Goal: Task Accomplishment & Management: Use online tool/utility

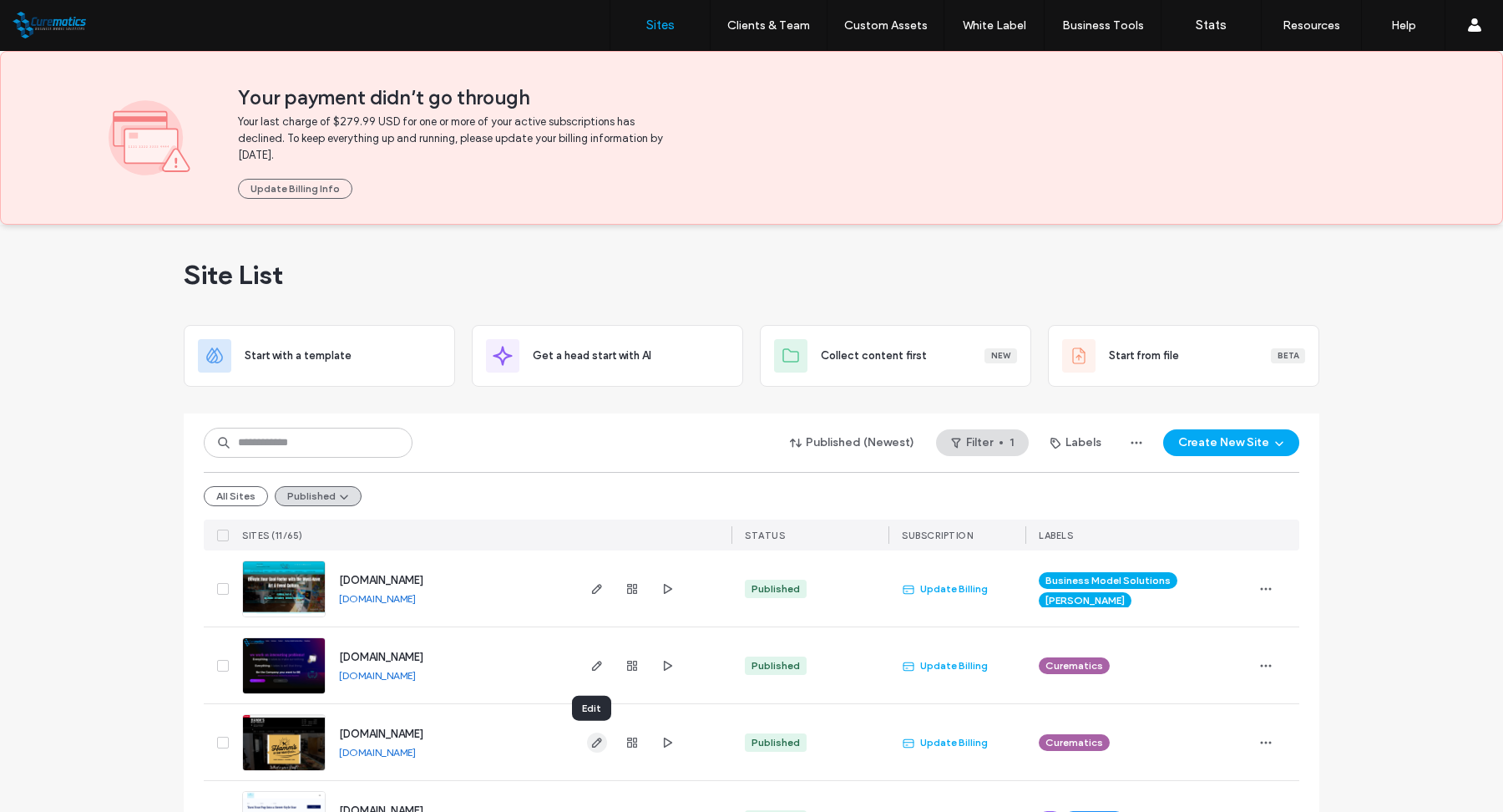
click at [590, 741] on icon "button" at bounding box center [597, 743] width 14 height 14
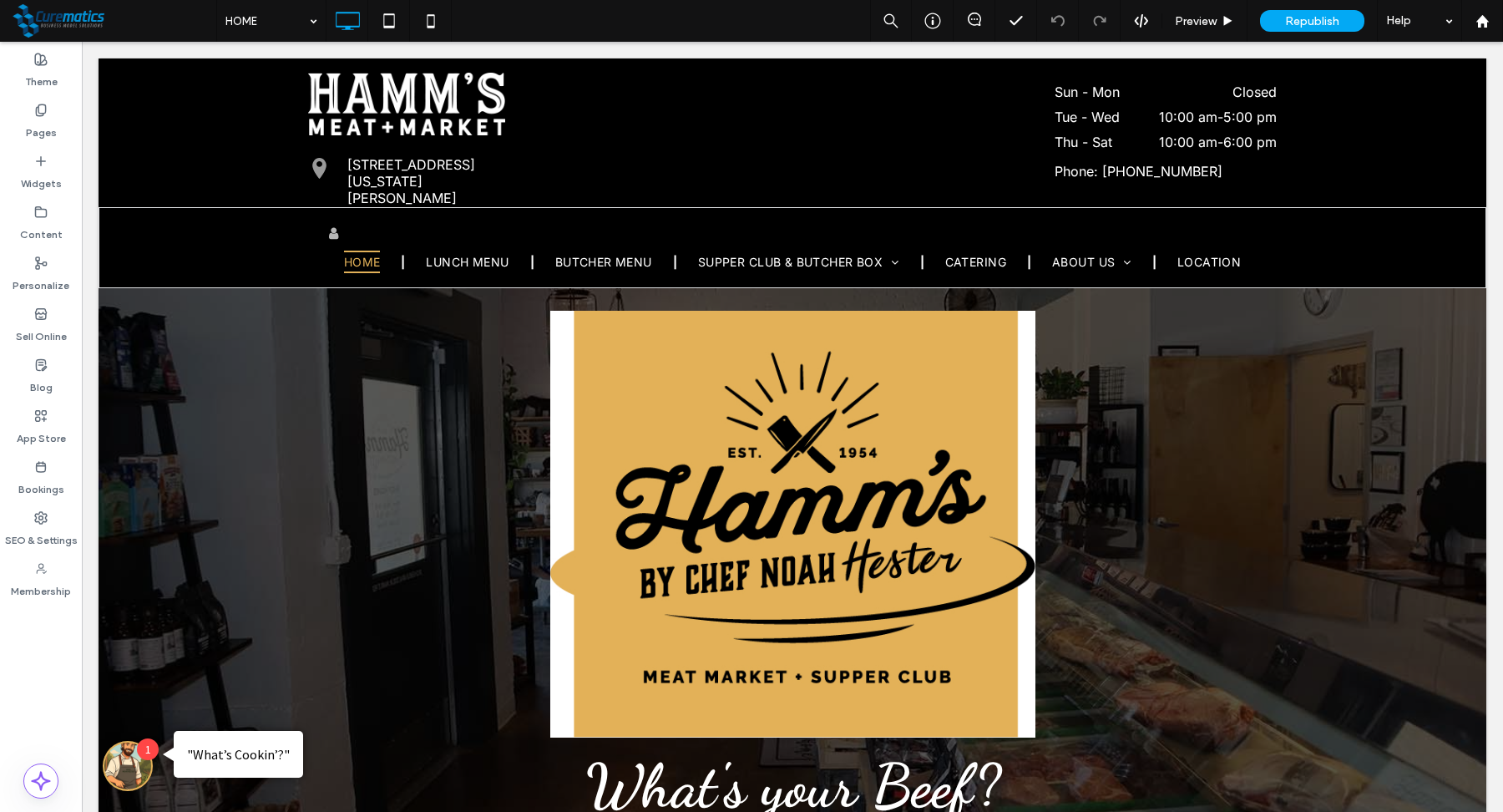
scroll to position [9, 0]
click at [36, 324] on label "Sell Online" at bounding box center [41, 333] width 51 height 24
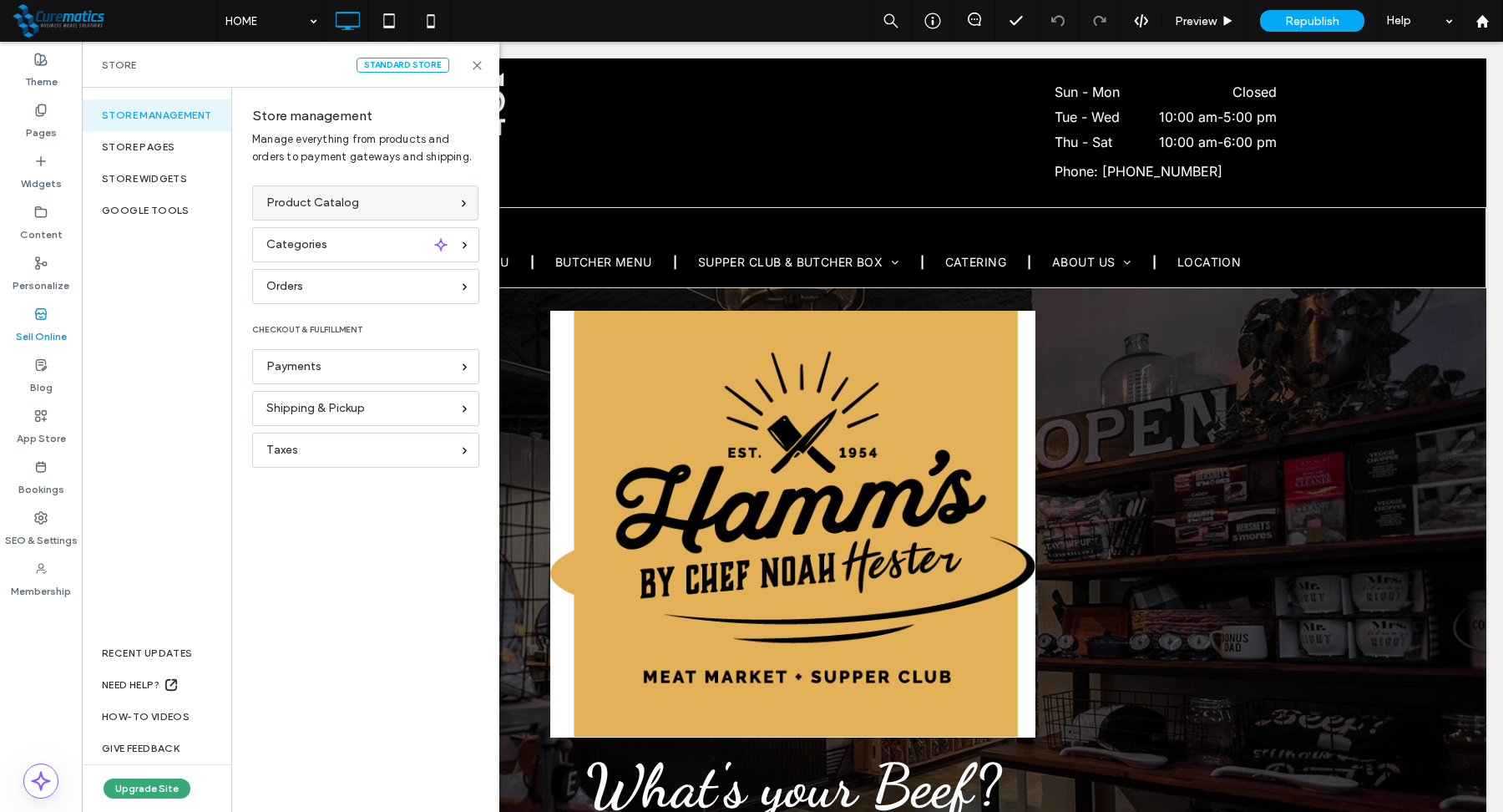
click at [287, 211] on span "Product Catalog" at bounding box center [312, 203] width 92 height 19
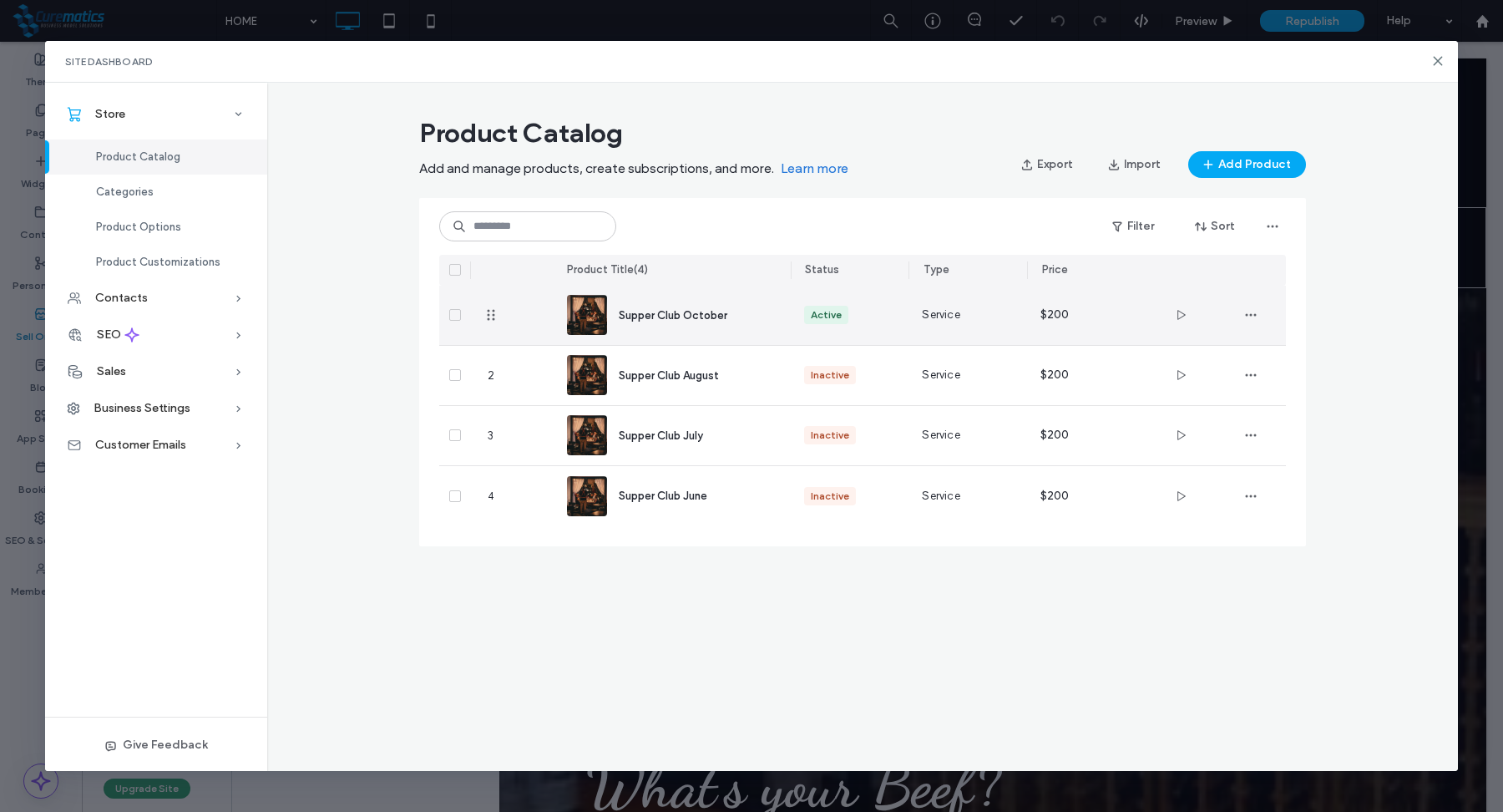
click at [660, 312] on span "Supper Club October" at bounding box center [673, 315] width 108 height 13
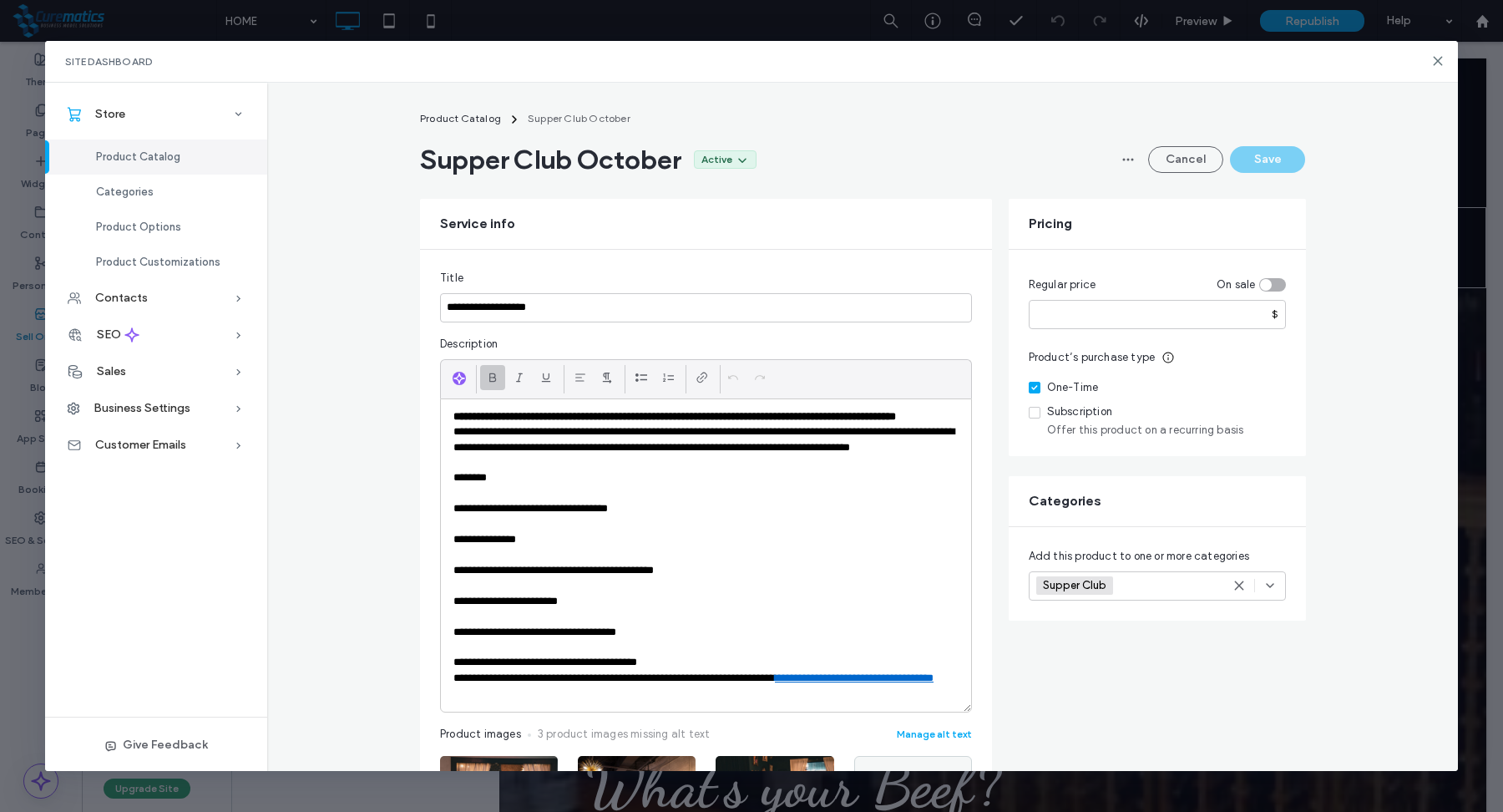
scroll to position [23, 0]
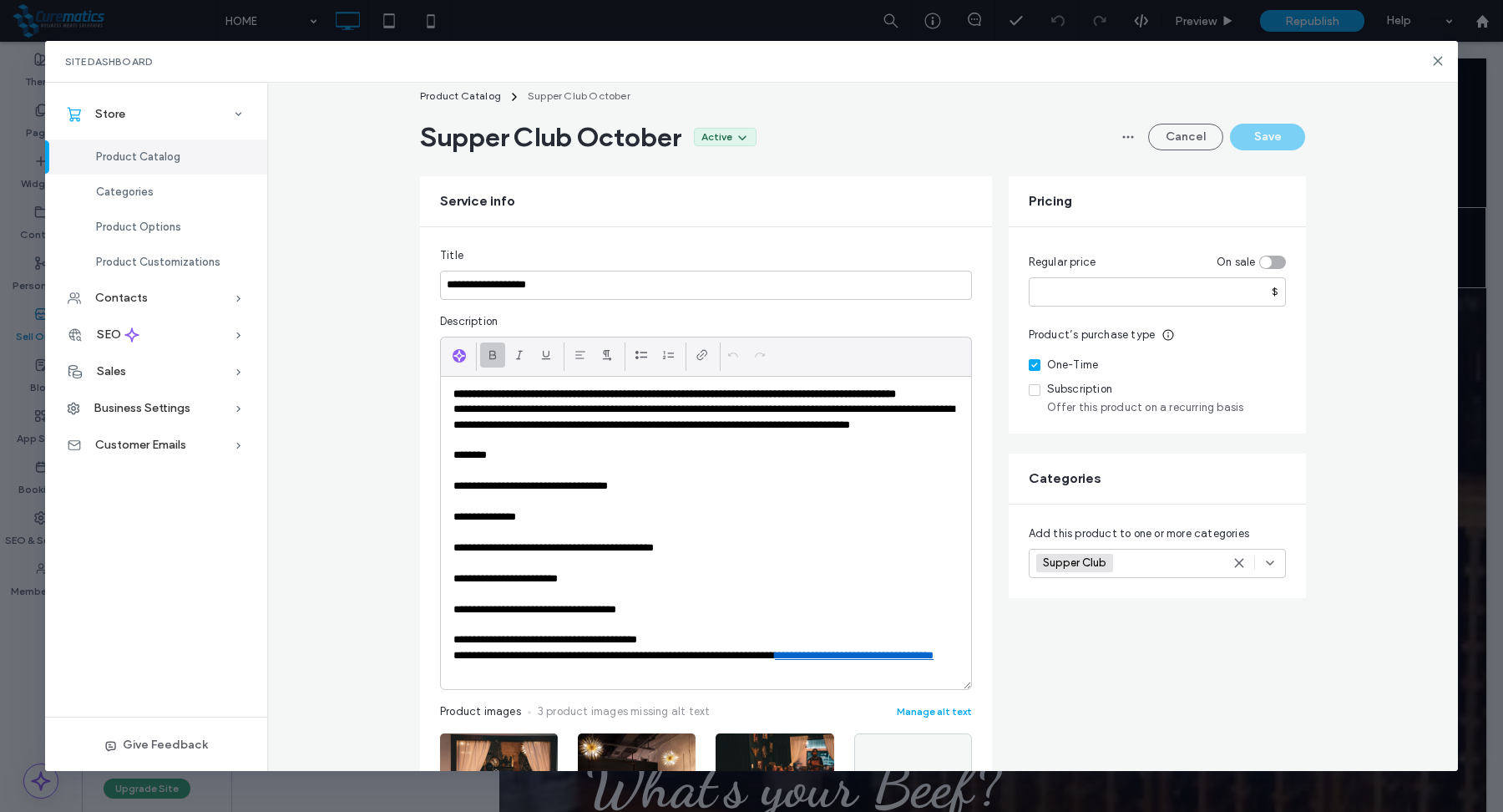
click at [594, 494] on p "**********" at bounding box center [706, 486] width 506 height 15
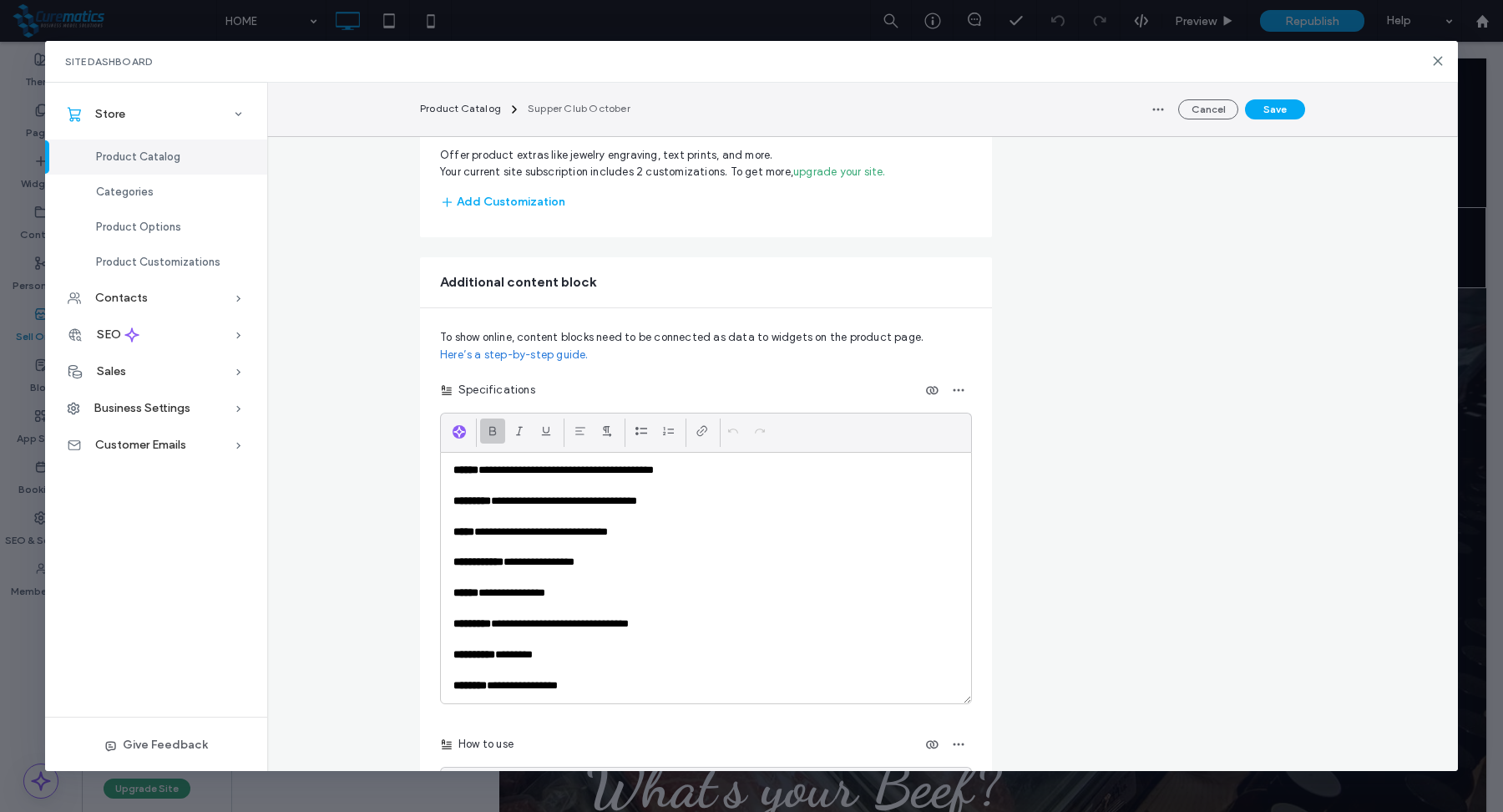
scroll to position [1225, 0]
click at [681, 477] on p "**********" at bounding box center [706, 469] width 506 height 15
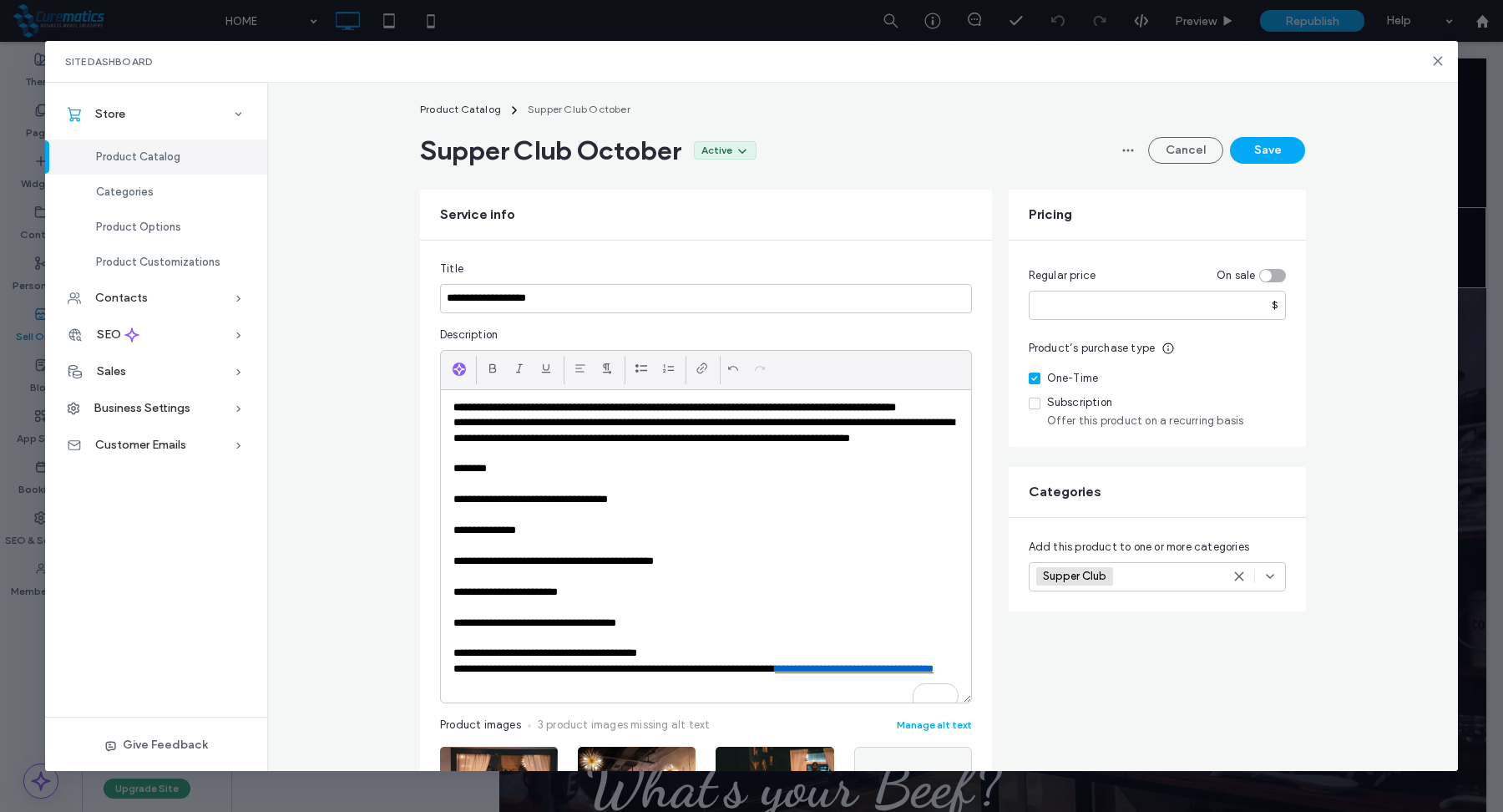
scroll to position [0, 0]
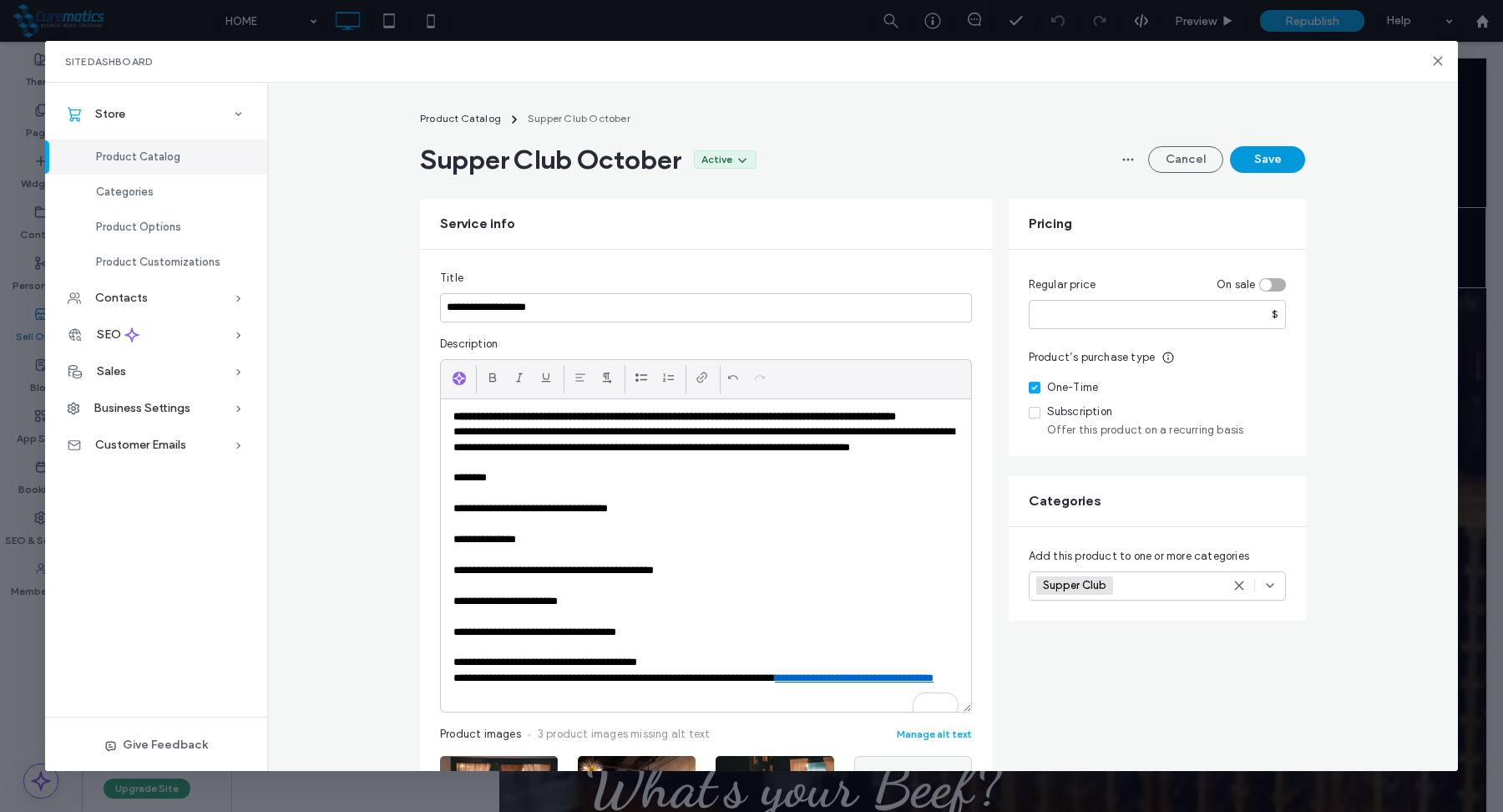
click at [1279, 154] on button "Save" at bounding box center [1268, 160] width 75 height 27
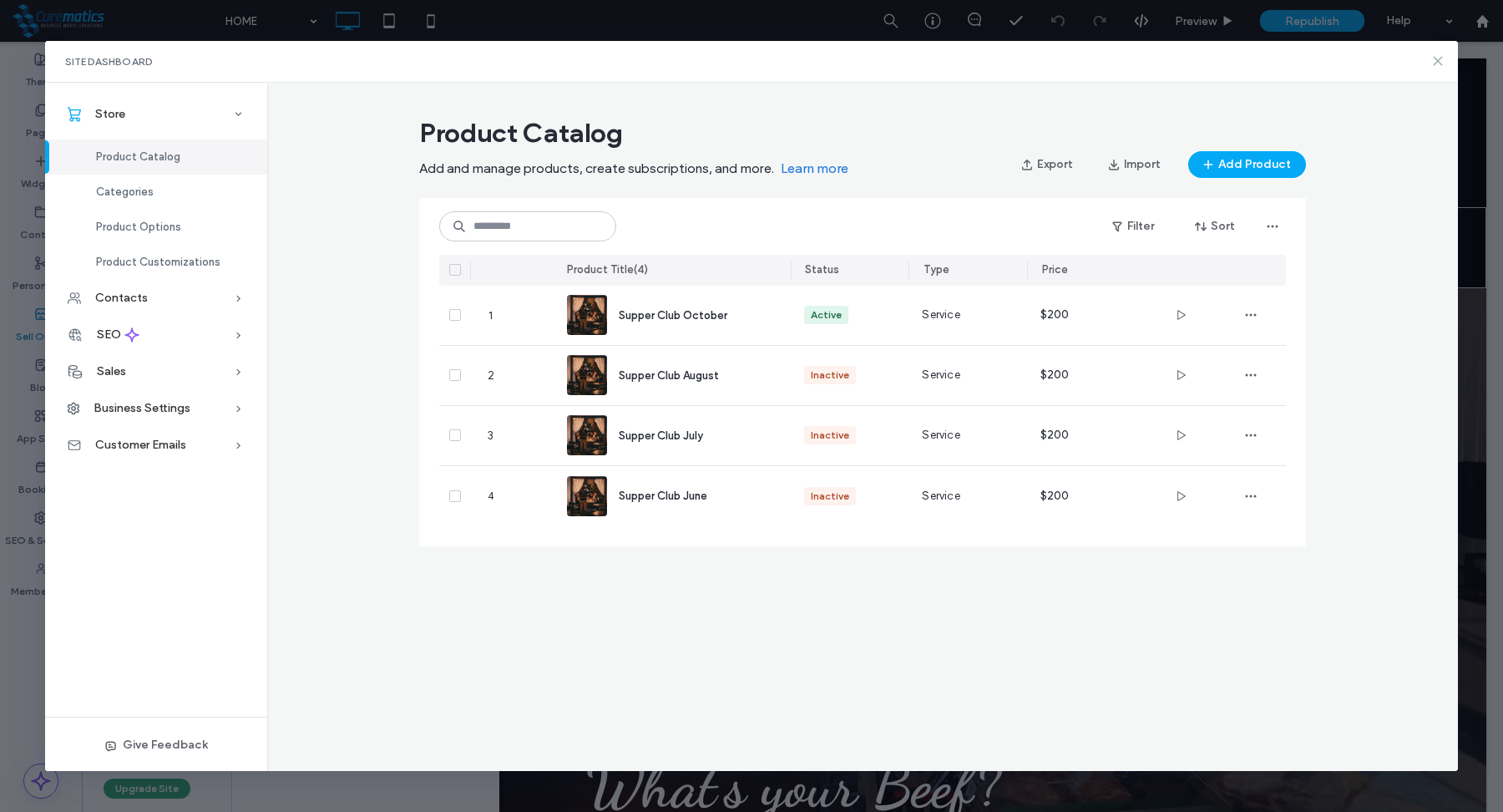
click at [1433, 64] on icon at bounding box center [1438, 61] width 14 height 14
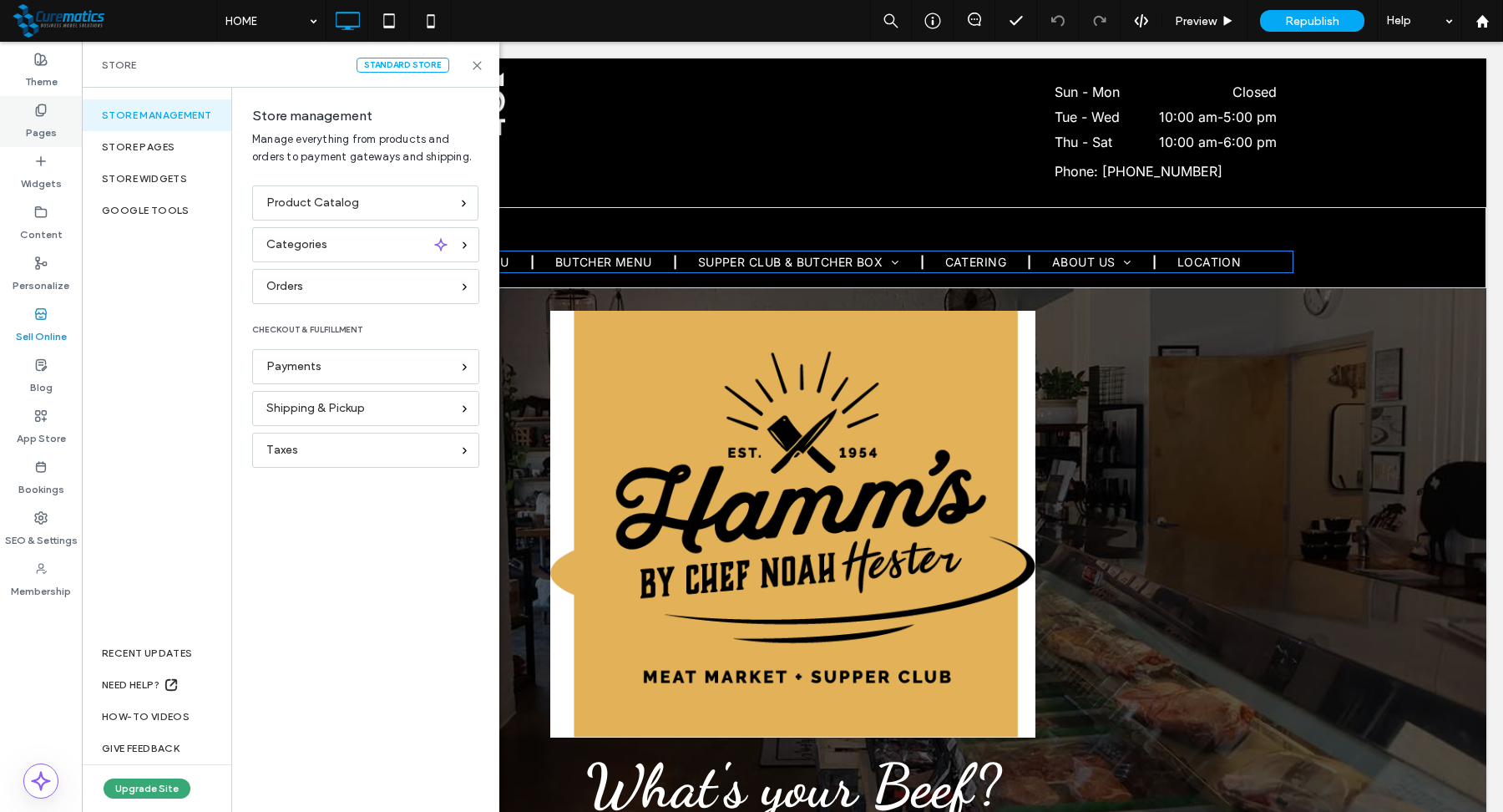
click at [36, 118] on label "Pages" at bounding box center [41, 129] width 30 height 24
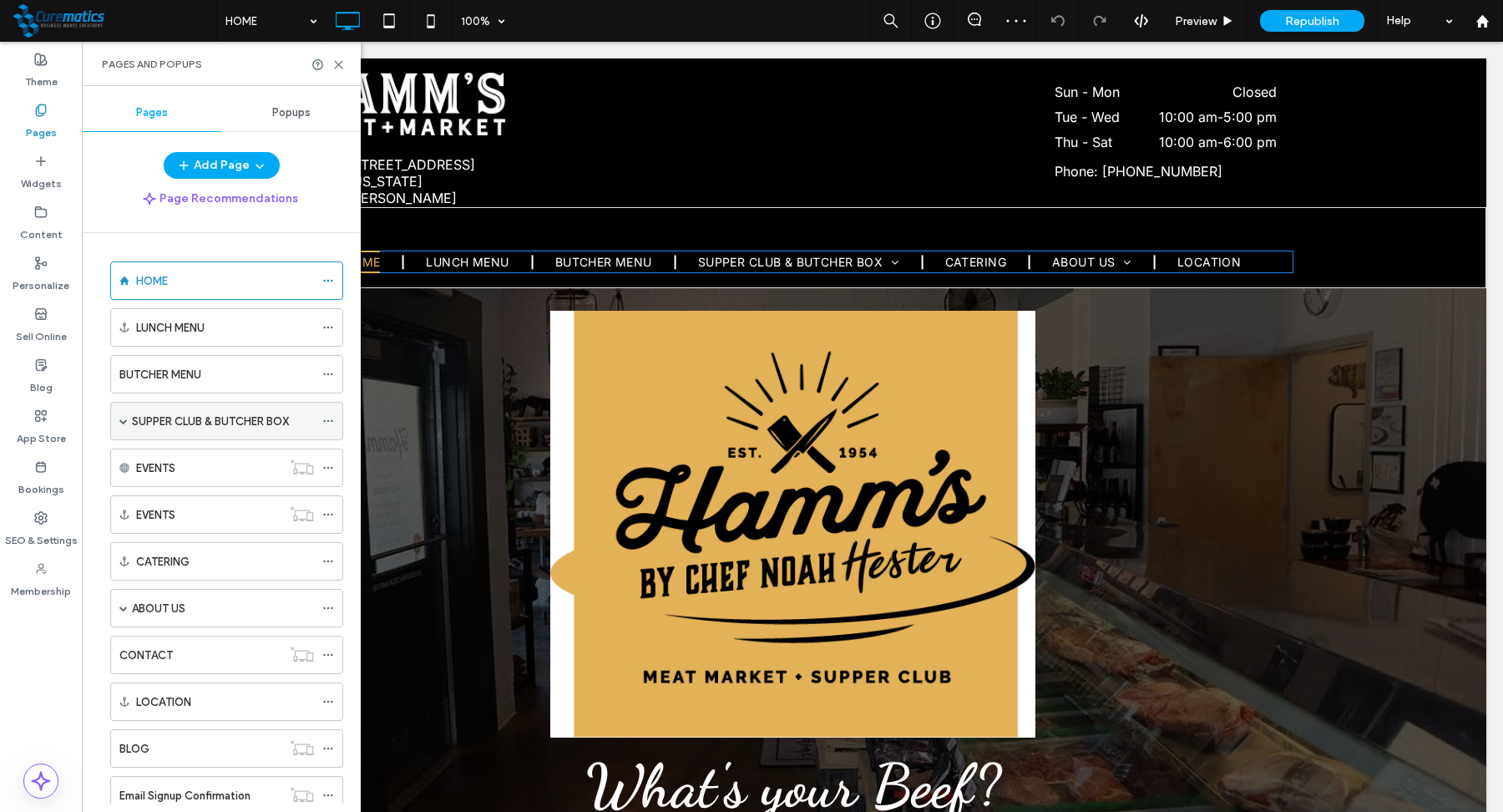
click at [126, 417] on span at bounding box center [124, 421] width 8 height 8
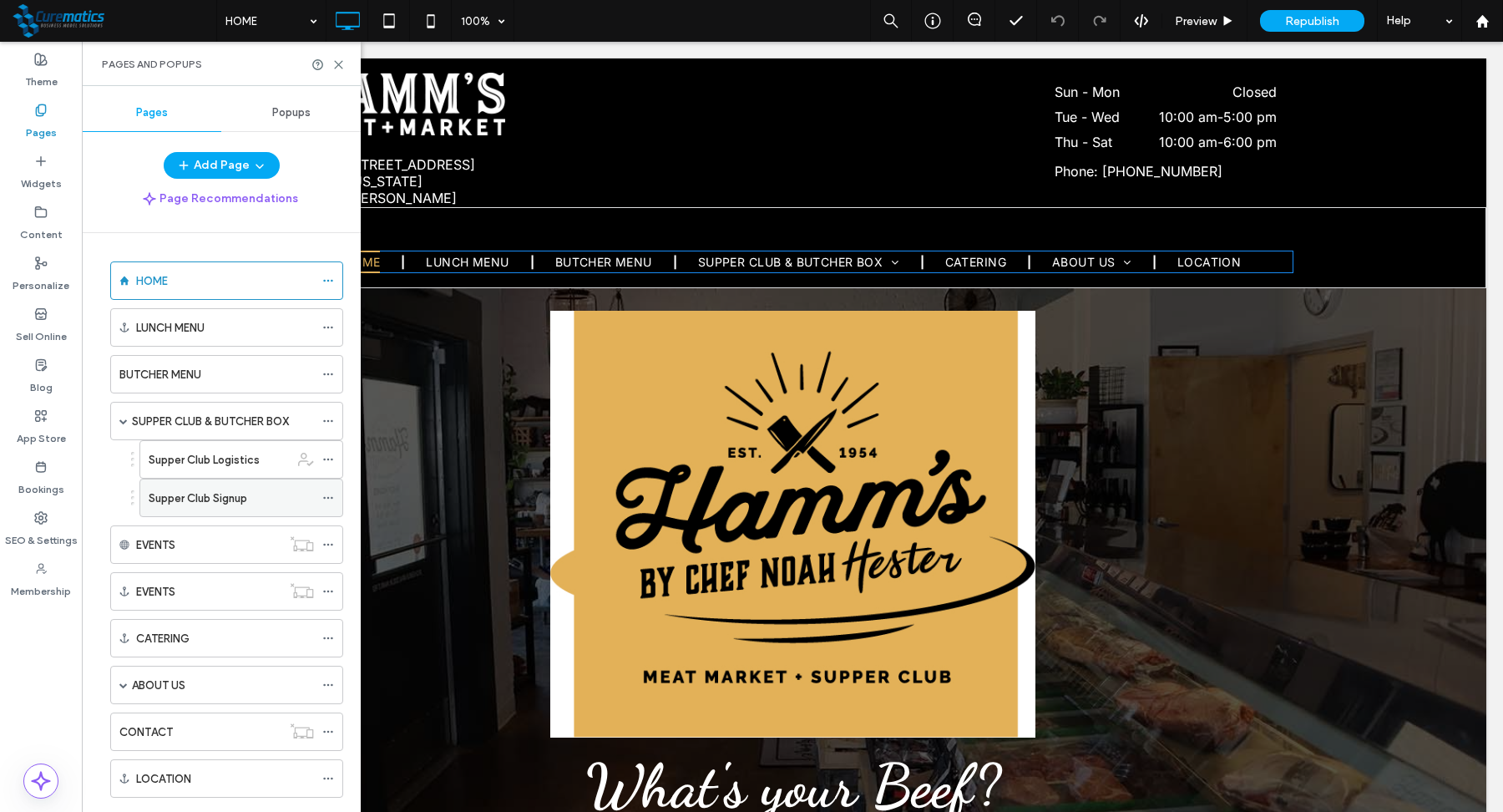
click at [187, 489] on label "Supper Club Signup" at bounding box center [198, 498] width 98 height 30
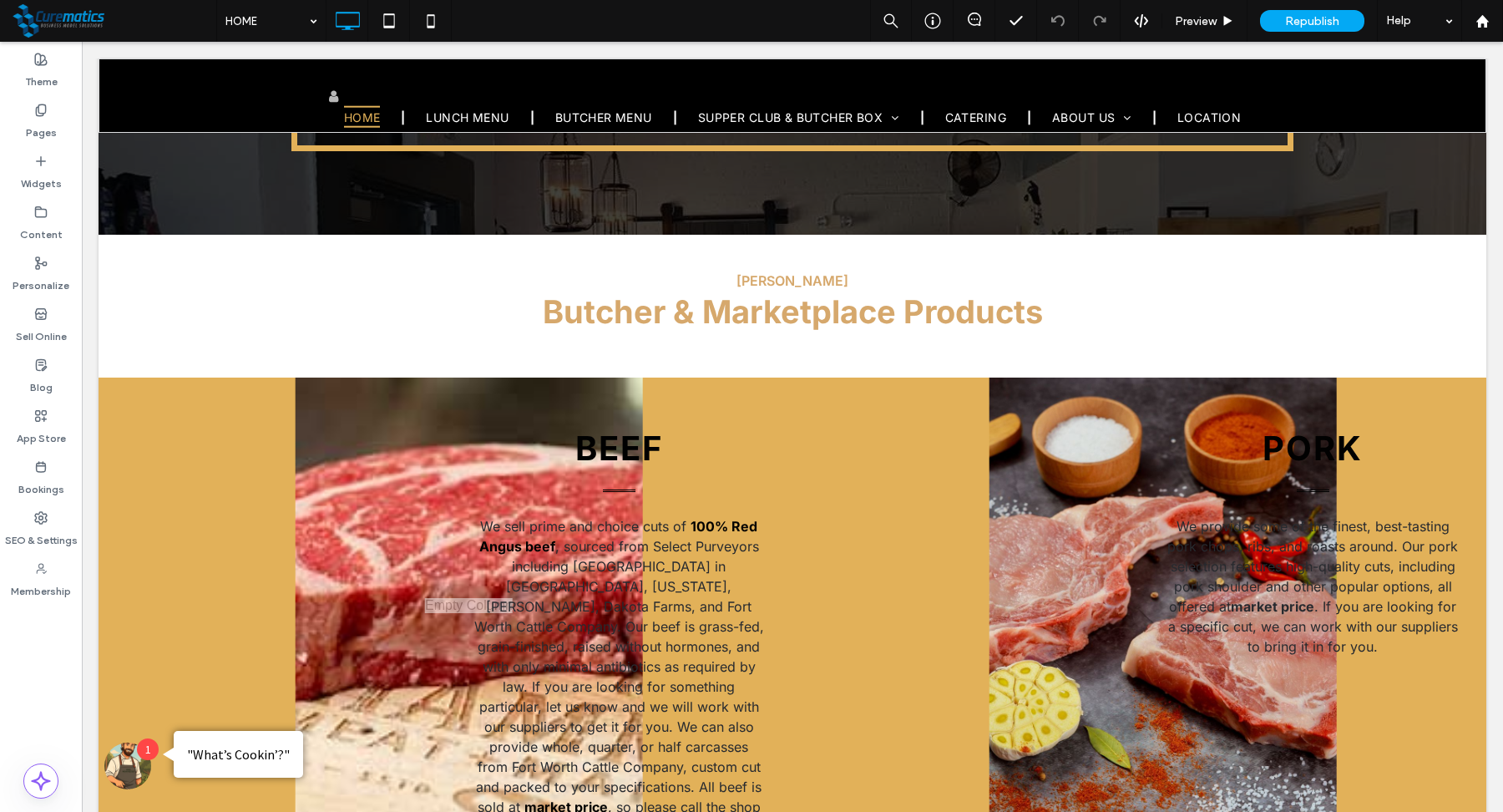
scroll to position [4306, 0]
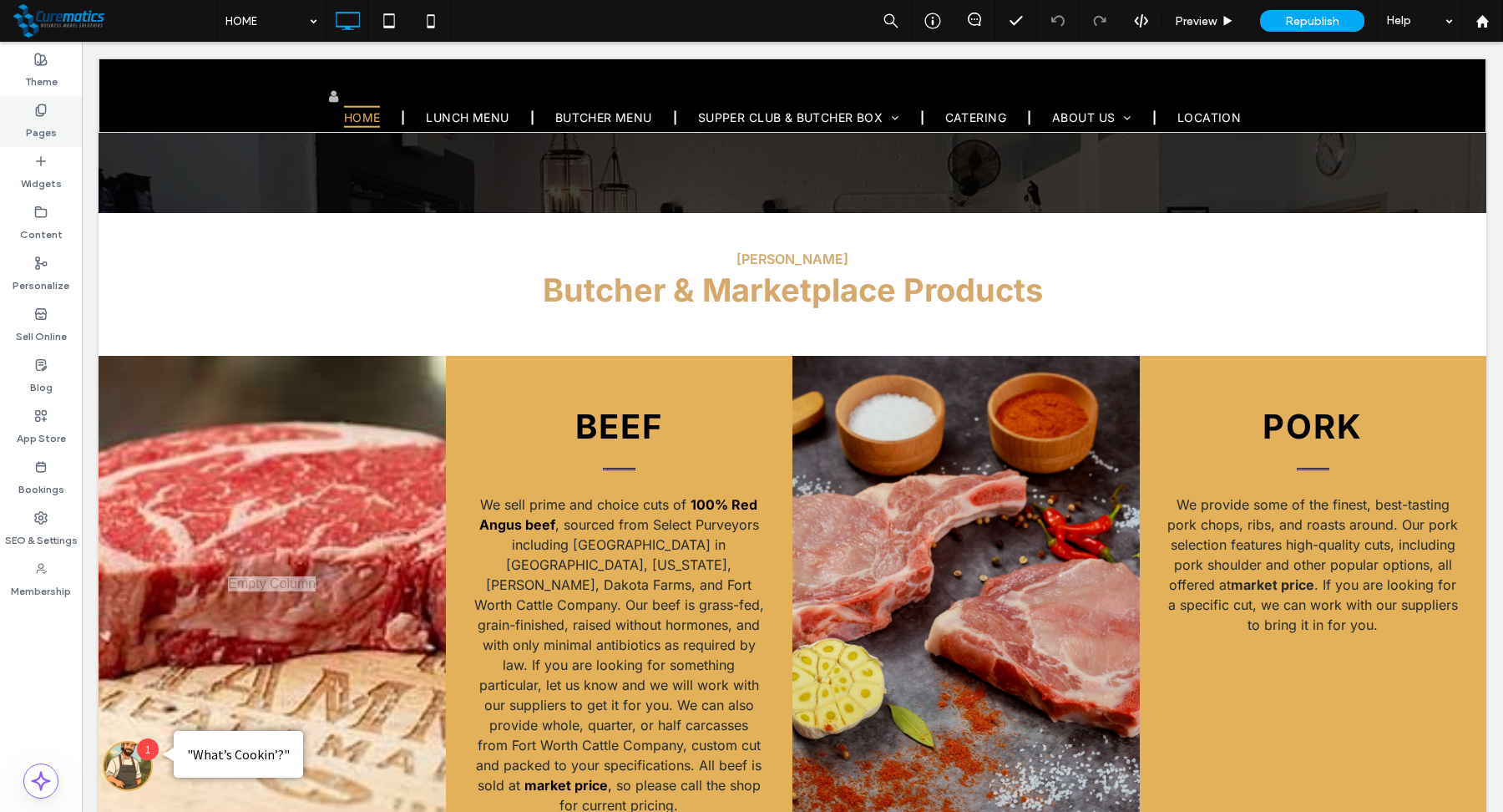
click at [58, 113] on div "Pages" at bounding box center [41, 121] width 82 height 51
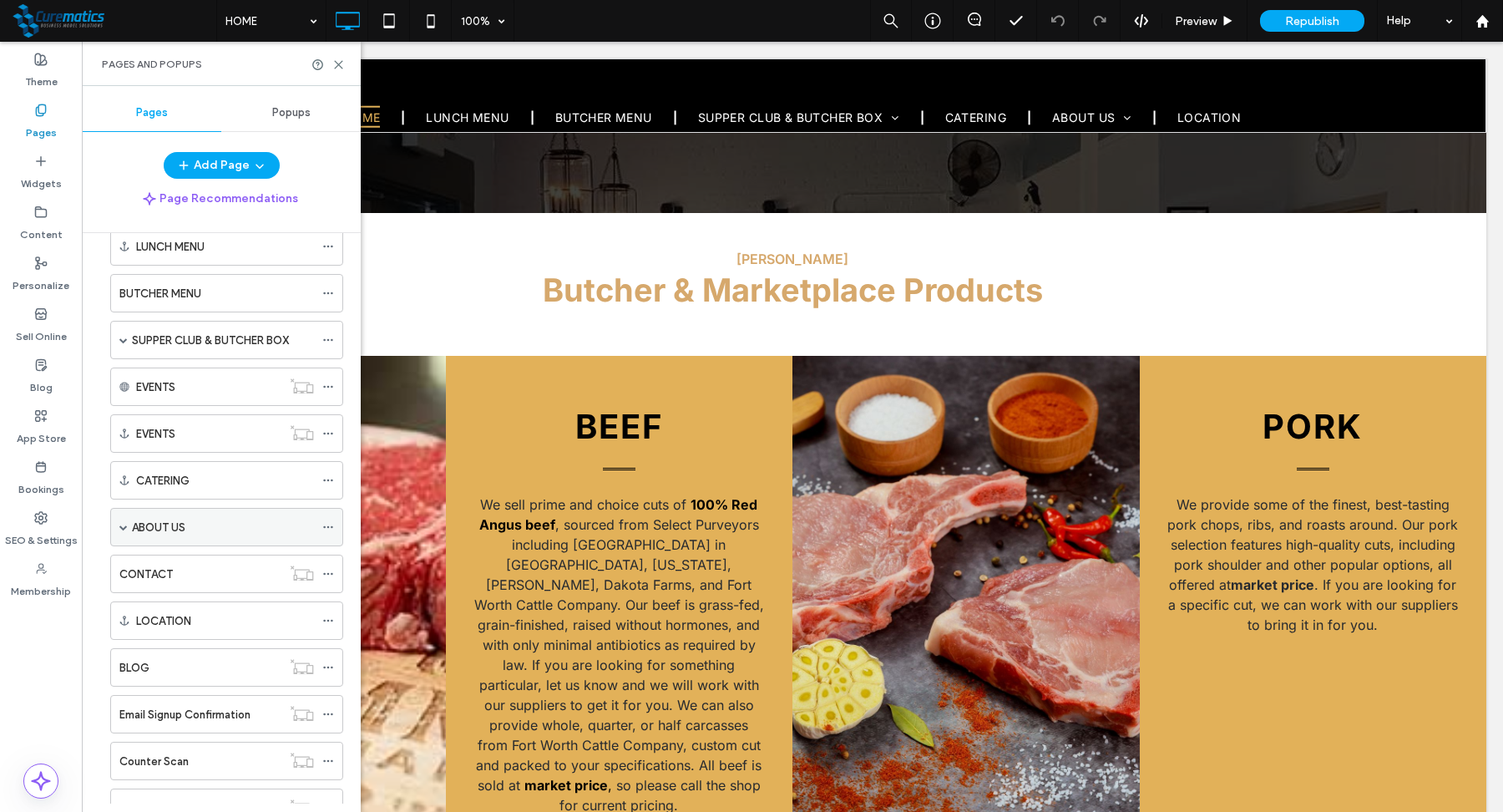
scroll to position [0, 0]
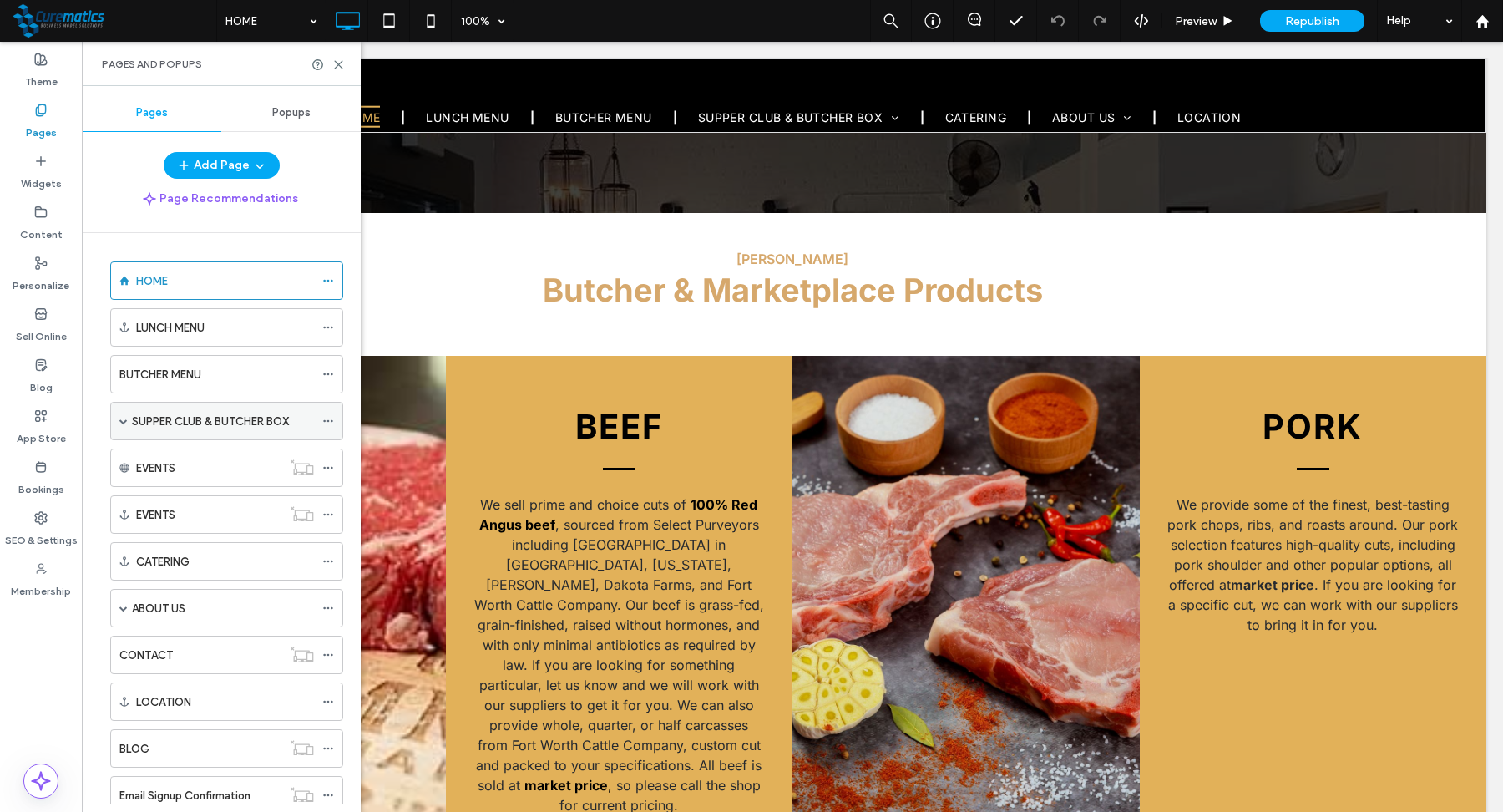
click at [130, 416] on div "SUPPER CLUB & BUTCHER BOX" at bounding box center [226, 420] width 233 height 38
click at [124, 422] on span at bounding box center [124, 420] width 8 height 36
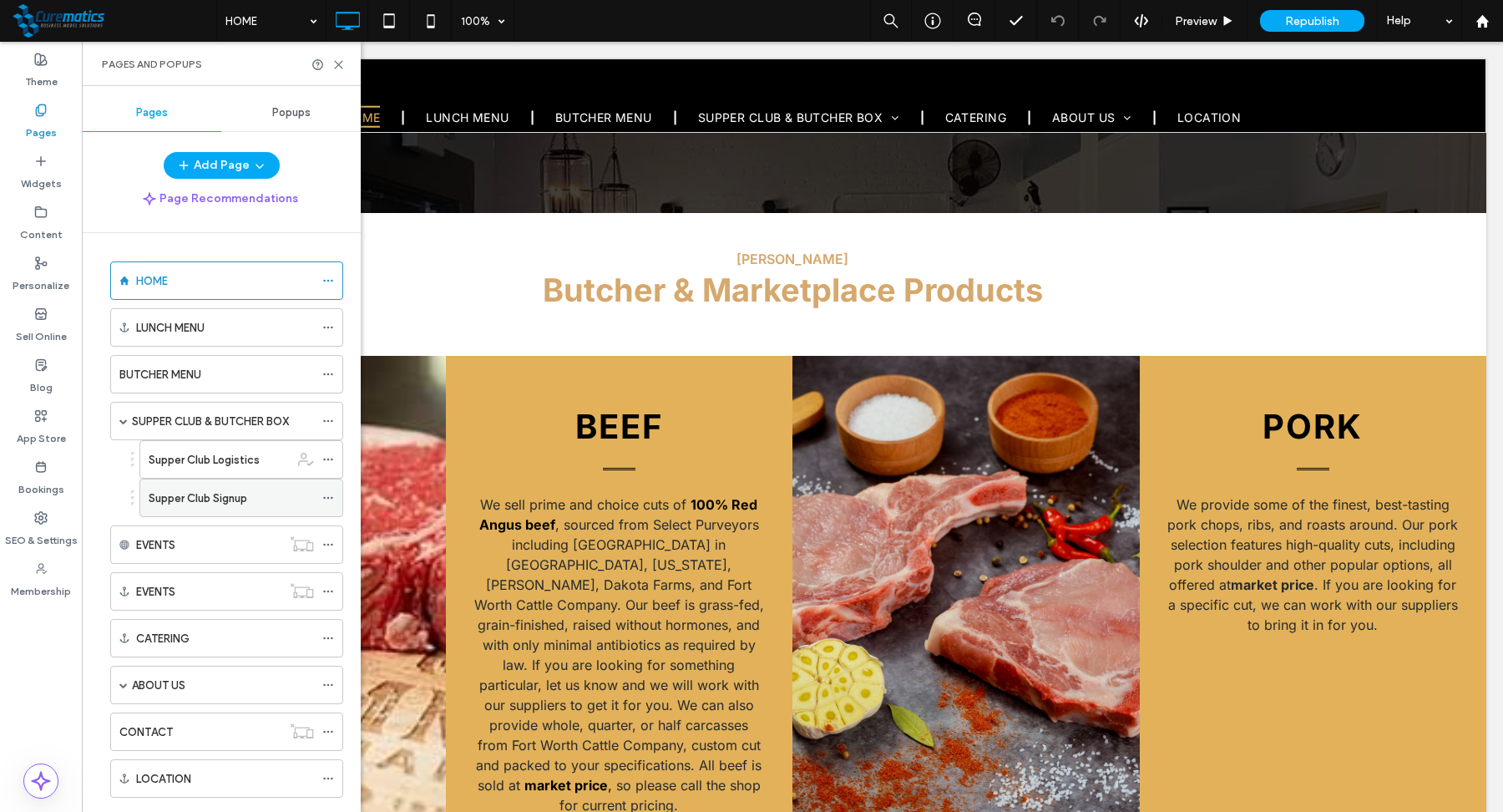
click at [195, 497] on label "Supper Club Signup" at bounding box center [198, 498] width 98 height 30
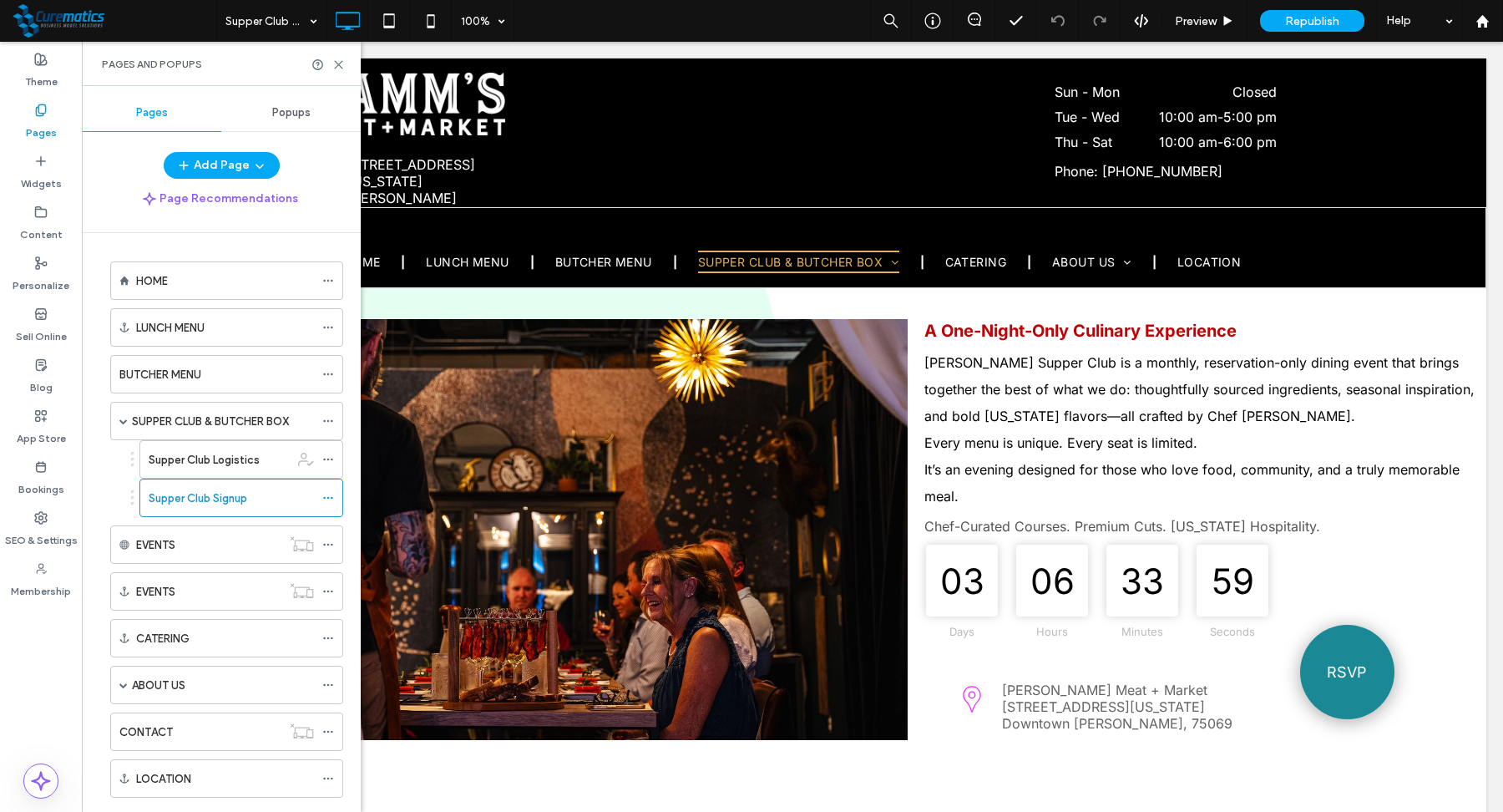
scroll to position [9, 0]
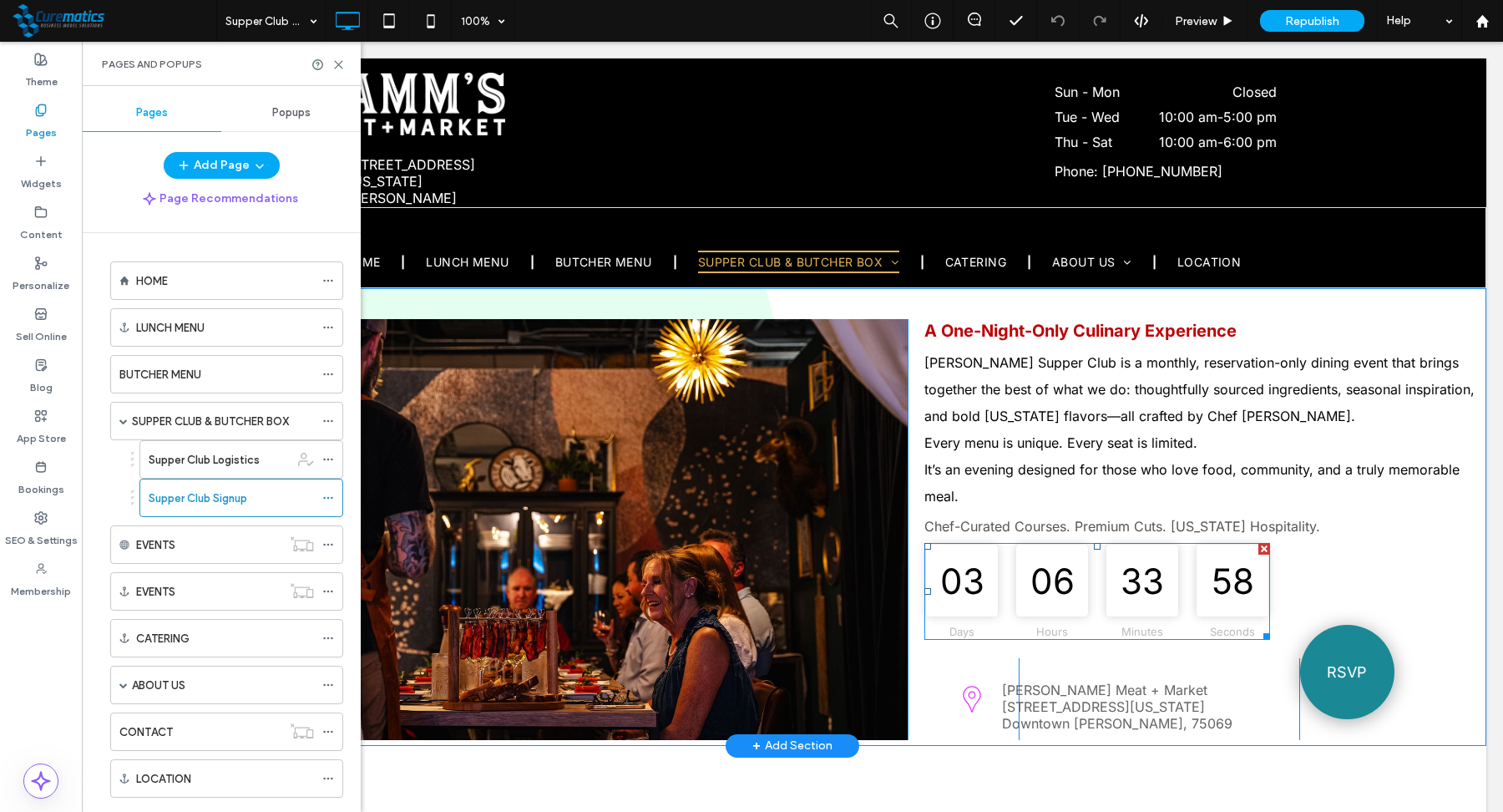
click at [987, 588] on div "03" at bounding box center [962, 580] width 72 height 72
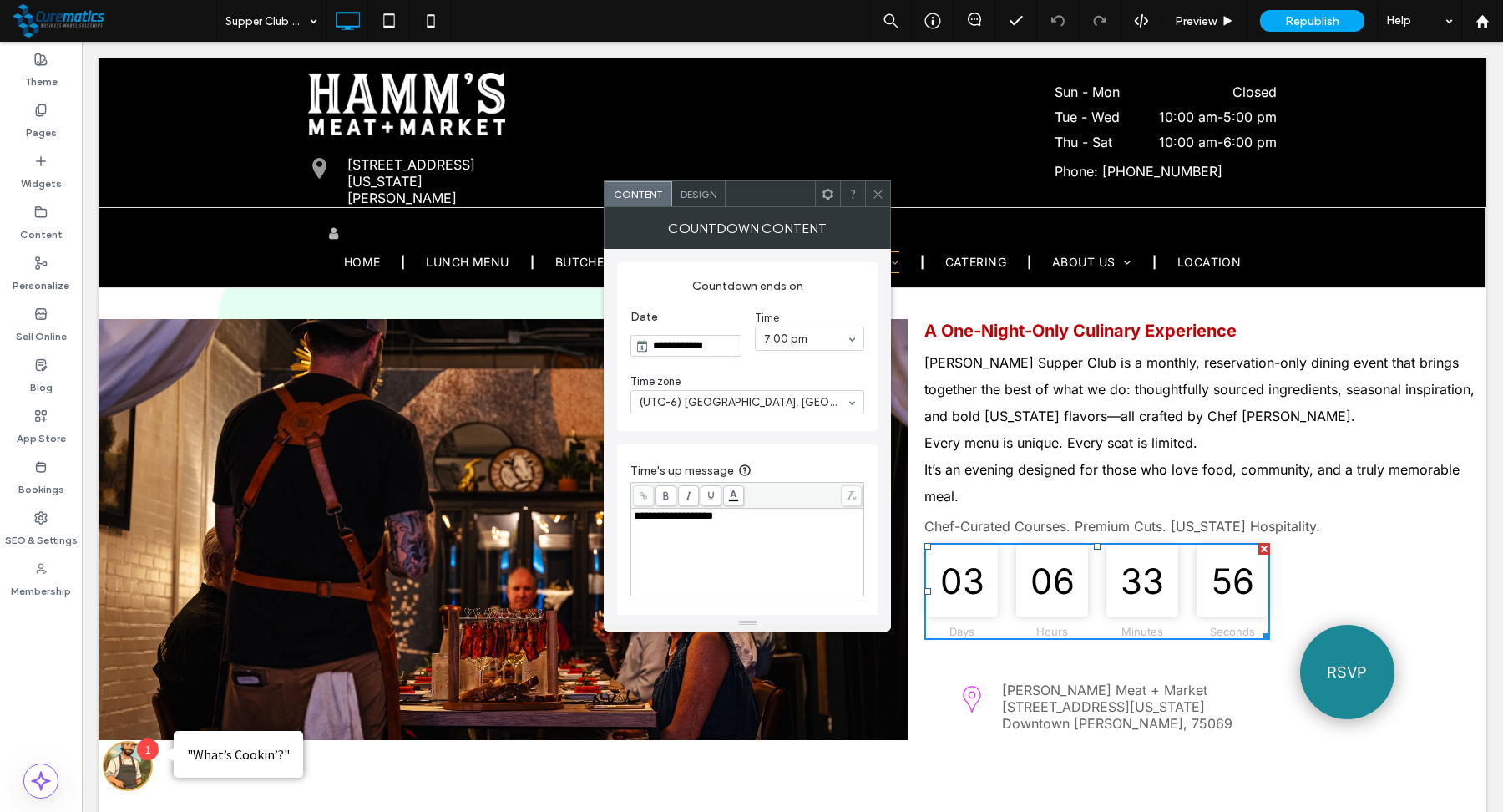
click at [705, 351] on input "**********" at bounding box center [694, 345] width 91 height 20
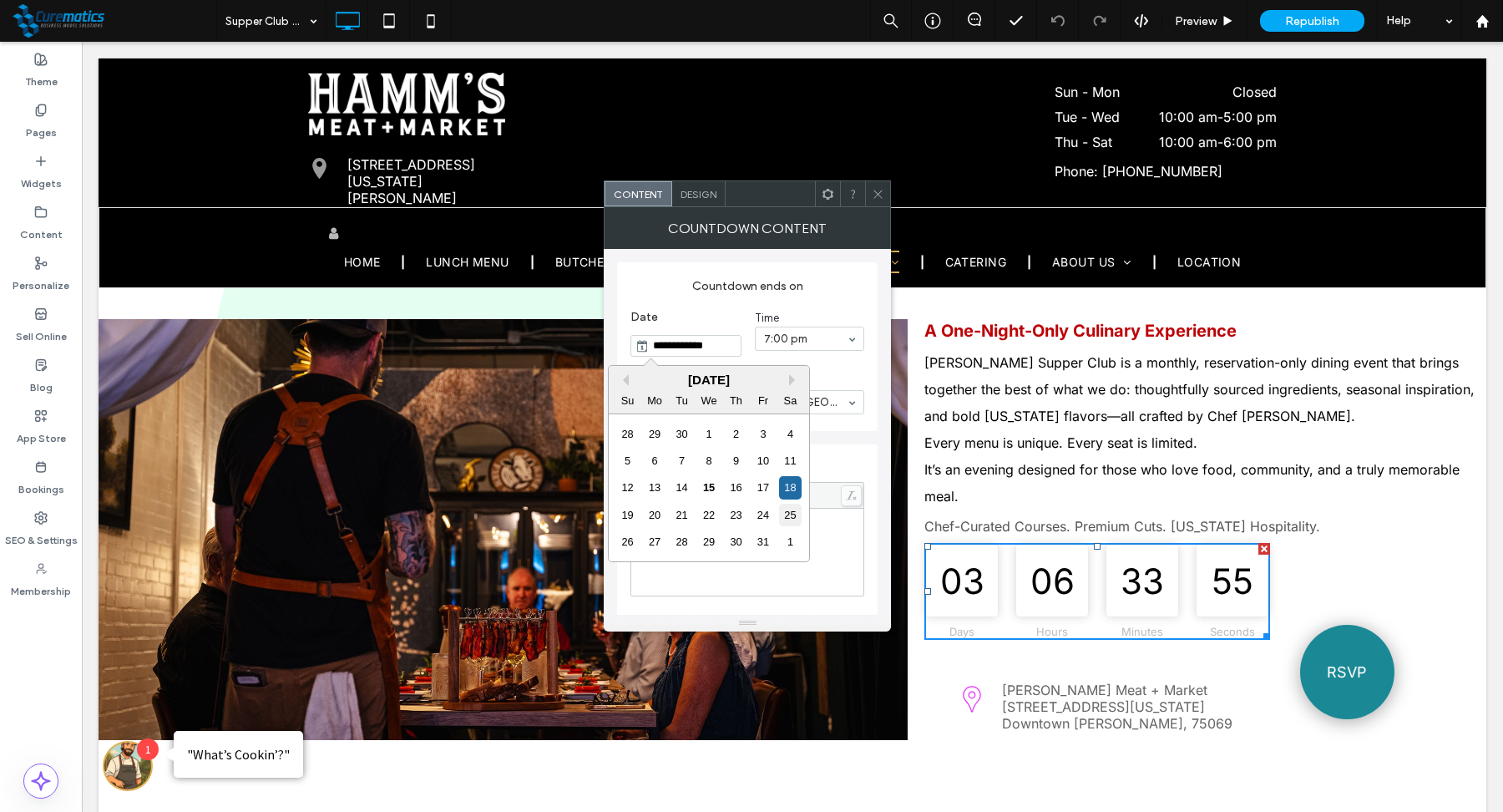
click at [791, 516] on div "25" at bounding box center [790, 515] width 23 height 23
type input "**********"
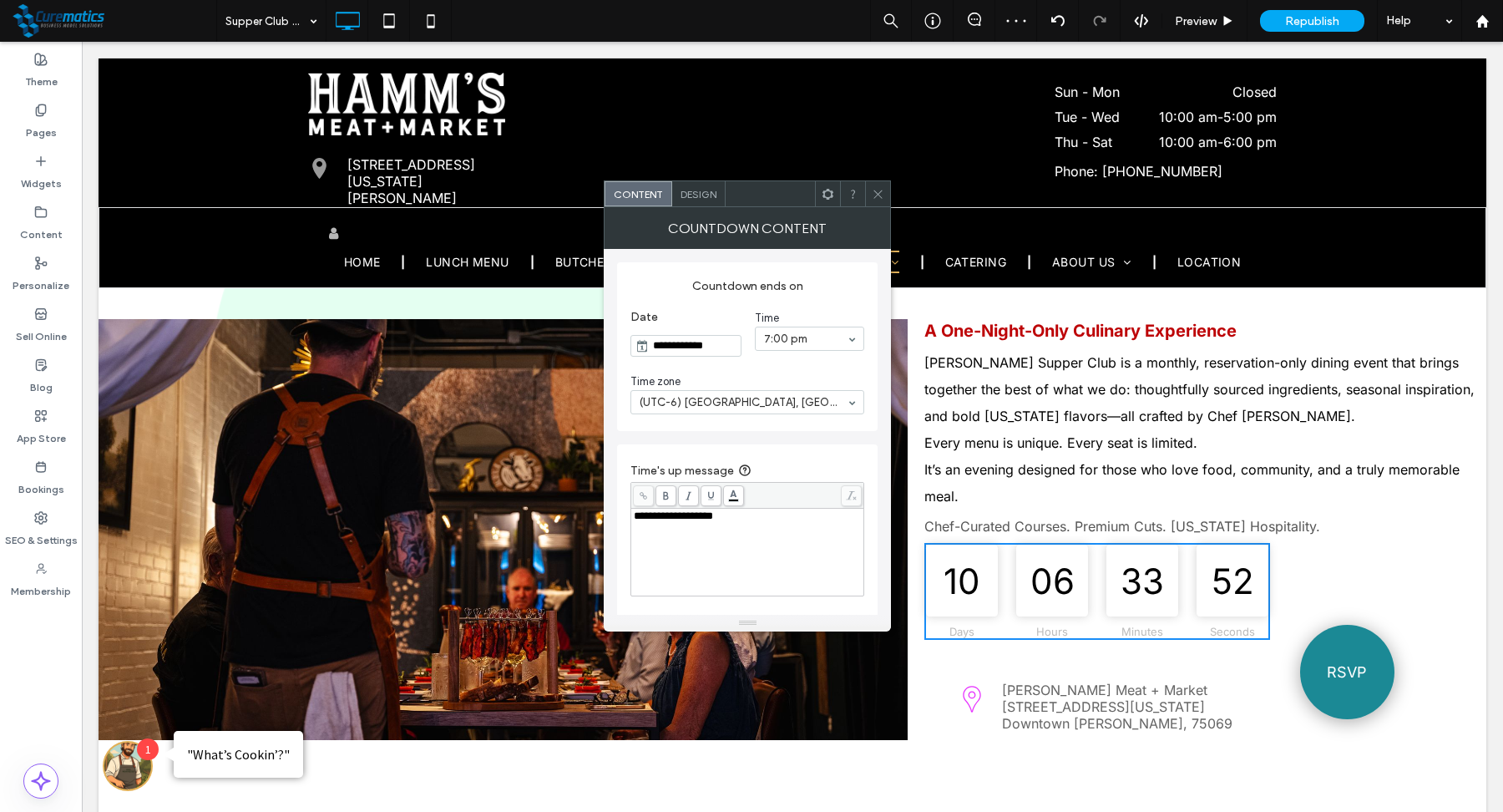
click at [880, 205] on span at bounding box center [878, 194] width 13 height 25
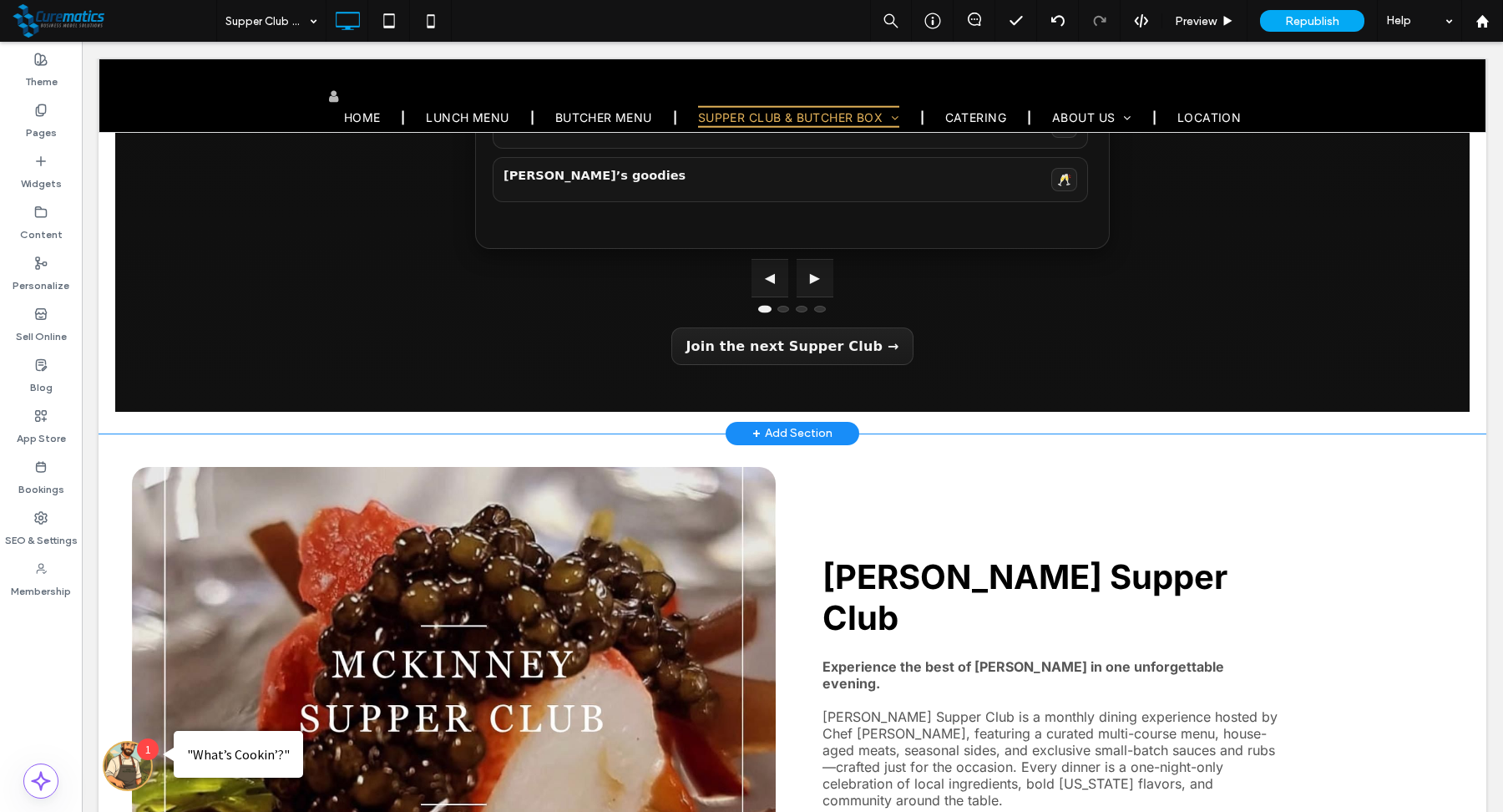
scroll to position [1629, 0]
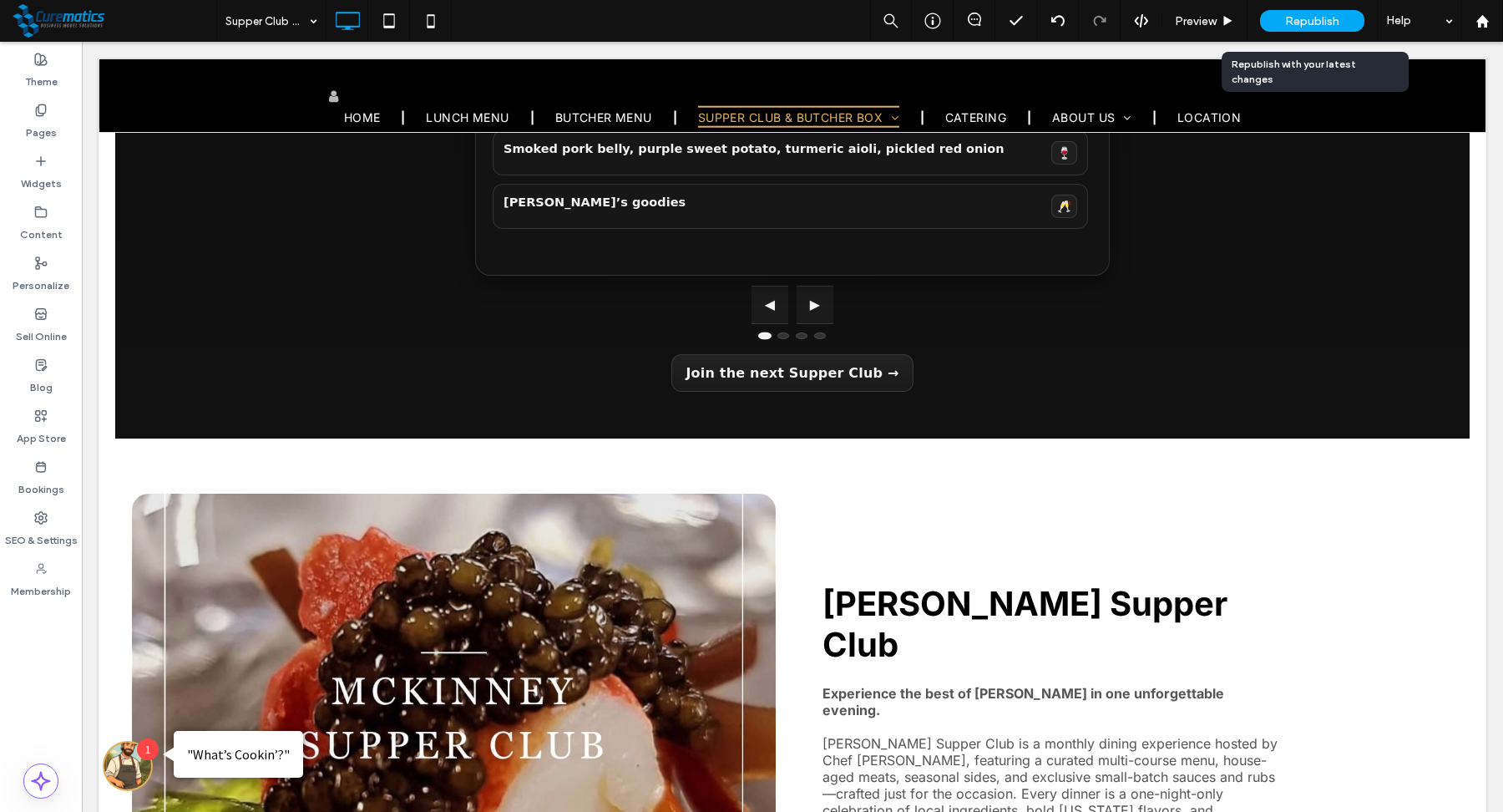
click at [1310, 19] on span "Republish" at bounding box center [1312, 21] width 54 height 14
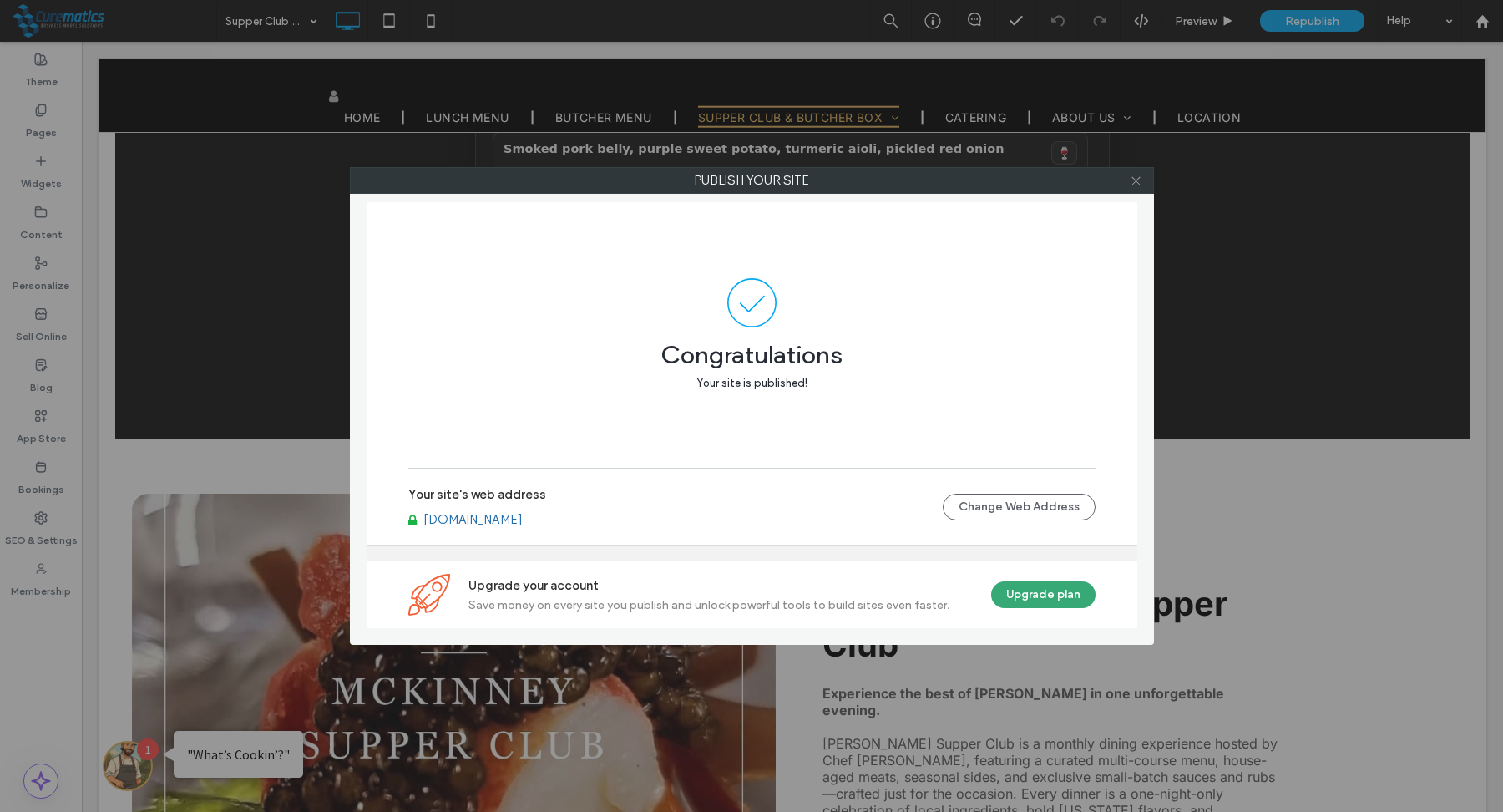
click at [1138, 183] on icon at bounding box center [1136, 180] width 13 height 13
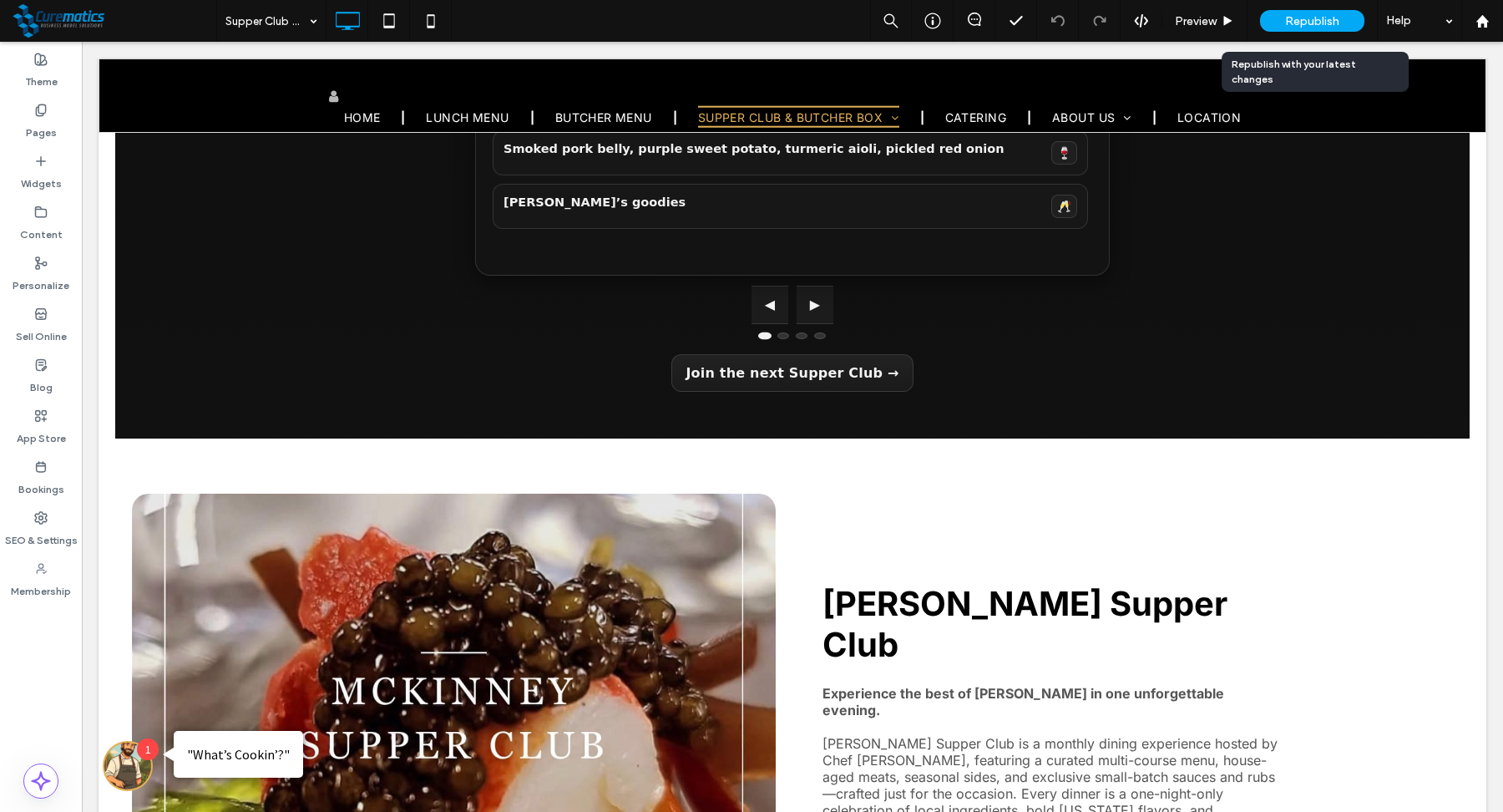
click at [1307, 21] on span "Republish" at bounding box center [1312, 21] width 54 height 14
